Goal: Navigation & Orientation: Find specific page/section

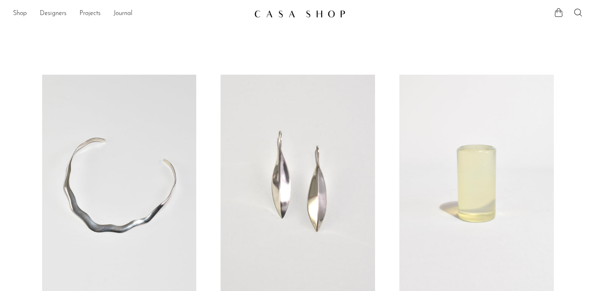
scroll to position [2912, 0]
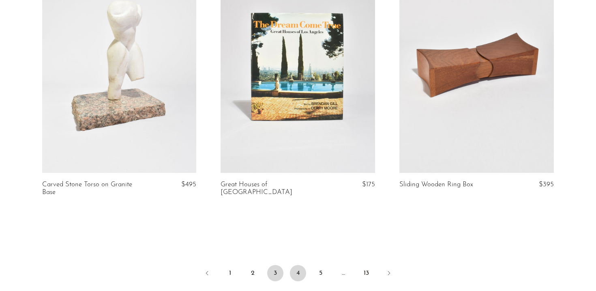
click at [296, 265] on link "4" at bounding box center [298, 273] width 16 height 16
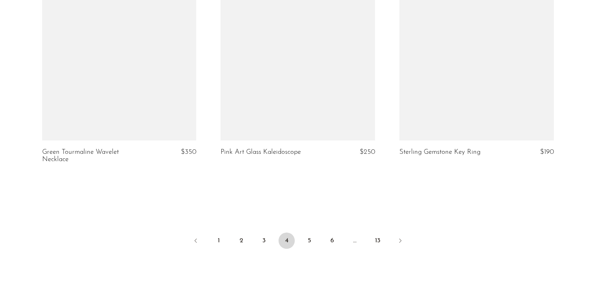
scroll to position [3004, 0]
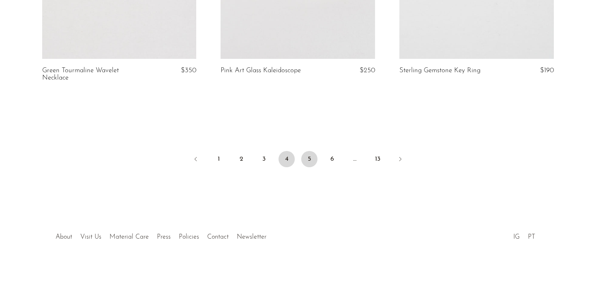
click at [307, 157] on link "5" at bounding box center [309, 159] width 16 height 16
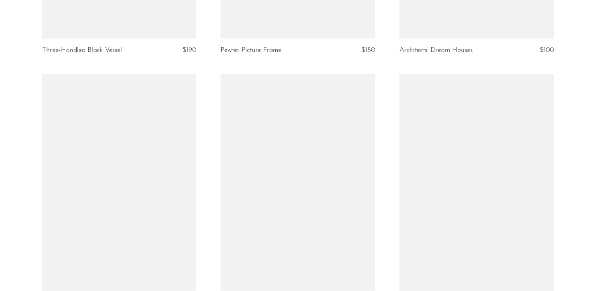
scroll to position [2831, 0]
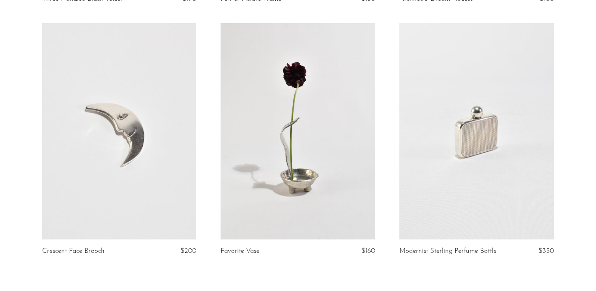
click at [278, 82] on link at bounding box center [297, 131] width 154 height 216
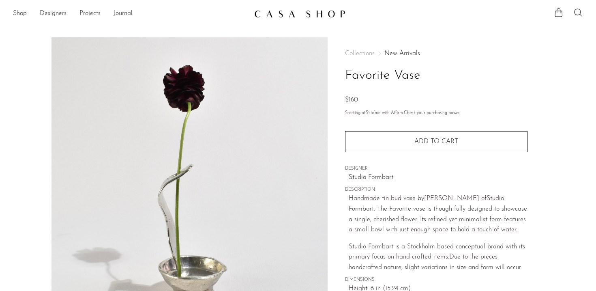
click at [380, 175] on link "Studio Formbart" at bounding box center [438, 177] width 179 height 11
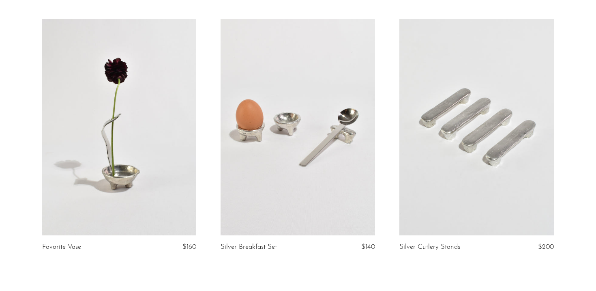
scroll to position [193, 0]
